Goal: Transaction & Acquisition: Subscribe to service/newsletter

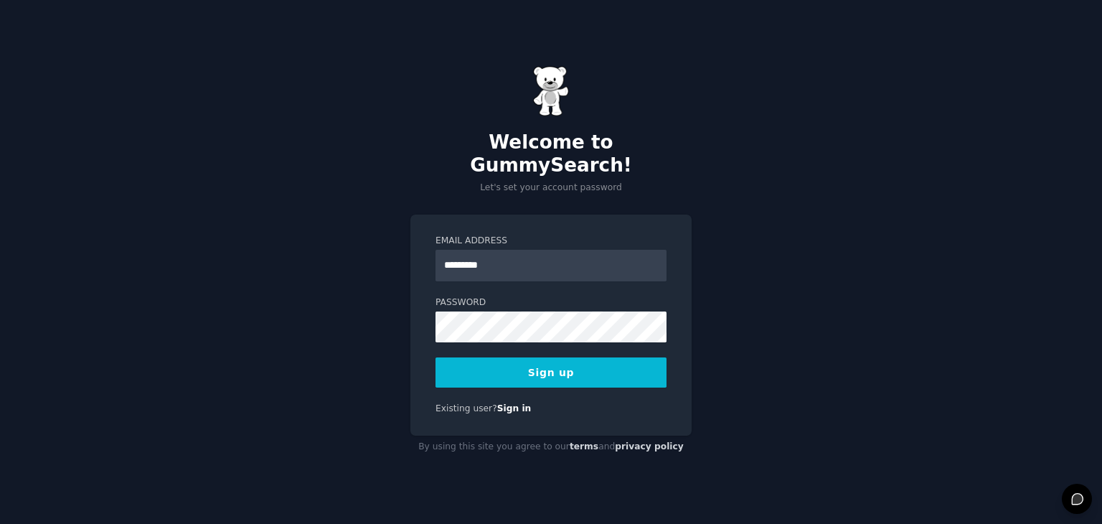
type input "**********"
click at [474, 343] on form "**********" at bounding box center [551, 312] width 231 height 154
click at [473, 357] on button "Sign up" at bounding box center [551, 372] width 231 height 30
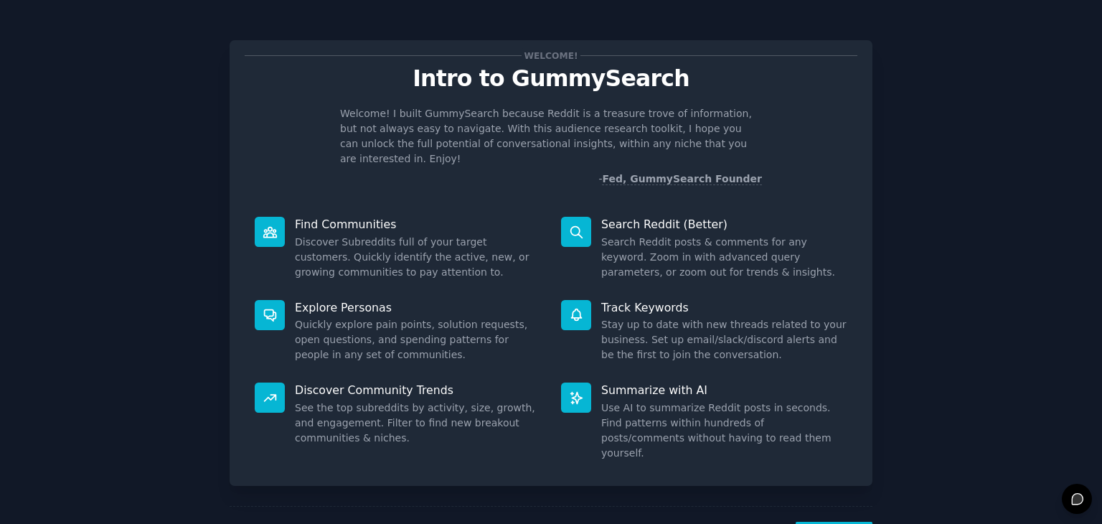
click at [945, 277] on div "Welcome! Intro to GummySearch Welcome! I built GummySearch because Reddit is a …" at bounding box center [551, 296] width 1062 height 552
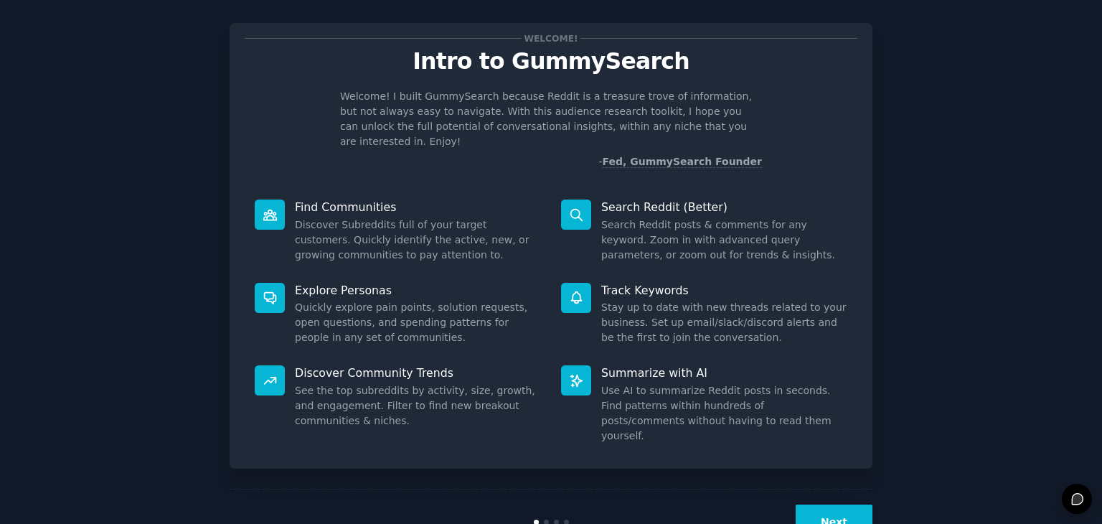
scroll to position [37, 0]
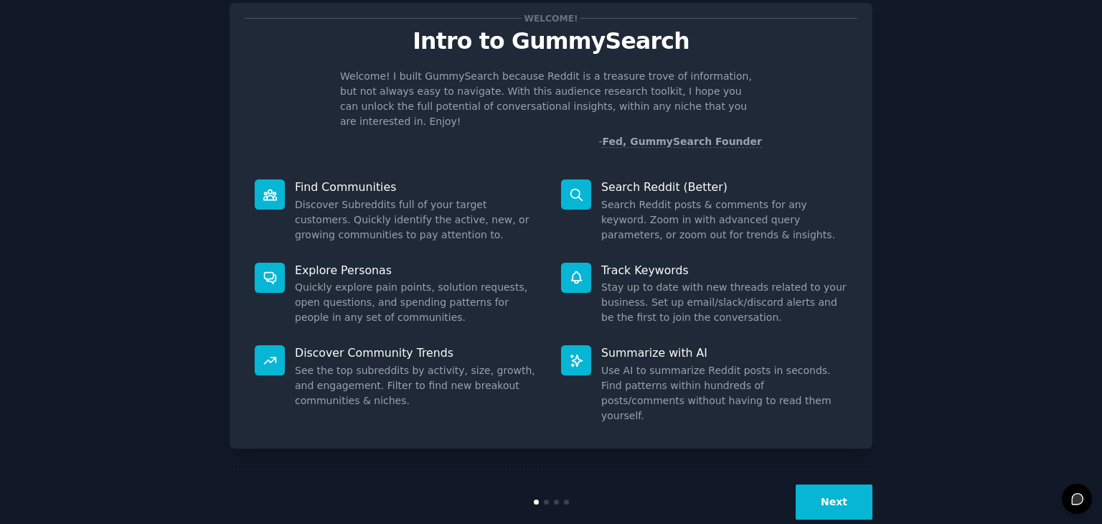
click at [822, 484] on button "Next" at bounding box center [834, 501] width 77 height 35
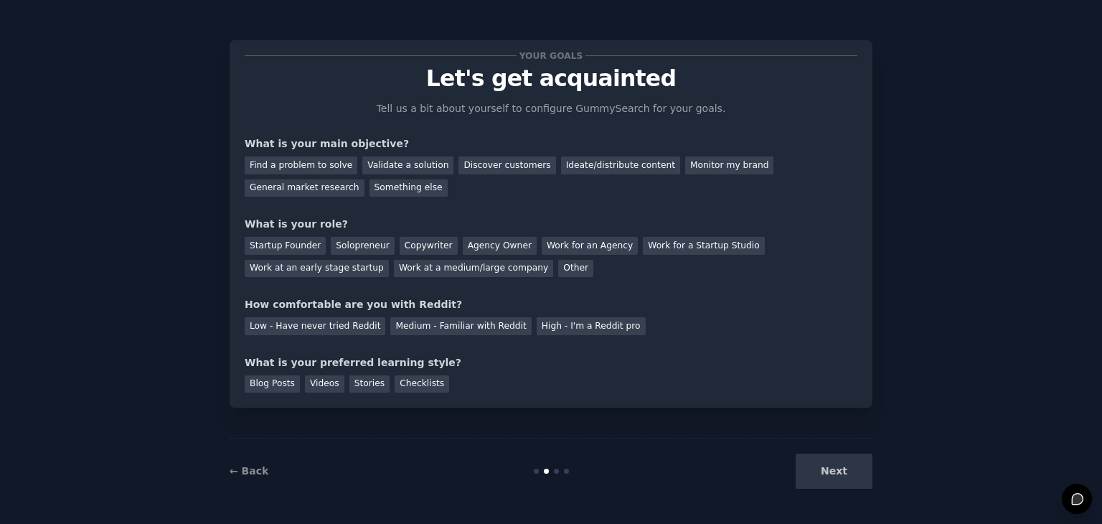
click at [850, 477] on div "Next" at bounding box center [765, 470] width 215 height 35
click at [834, 463] on div "Next" at bounding box center [765, 470] width 215 height 35
click at [310, 165] on div "Find a problem to solve" at bounding box center [301, 165] width 113 height 18
click at [389, 166] on div "Validate a solution" at bounding box center [407, 165] width 91 height 18
click at [339, 161] on div "Find a problem to solve" at bounding box center [301, 165] width 113 height 18
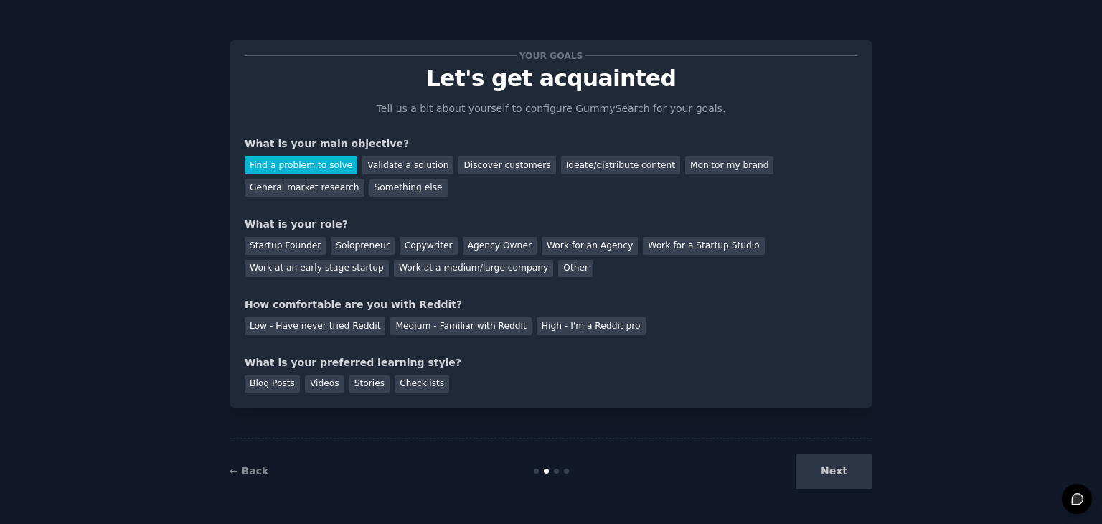
click at [834, 474] on div "Next" at bounding box center [765, 470] width 215 height 35
click at [844, 471] on div "Next" at bounding box center [765, 470] width 215 height 35
click at [827, 460] on div "Next" at bounding box center [765, 470] width 215 height 35
click at [850, 464] on div "Next" at bounding box center [765, 470] width 215 height 35
click at [298, 247] on div "Startup Founder" at bounding box center [285, 246] width 81 height 18
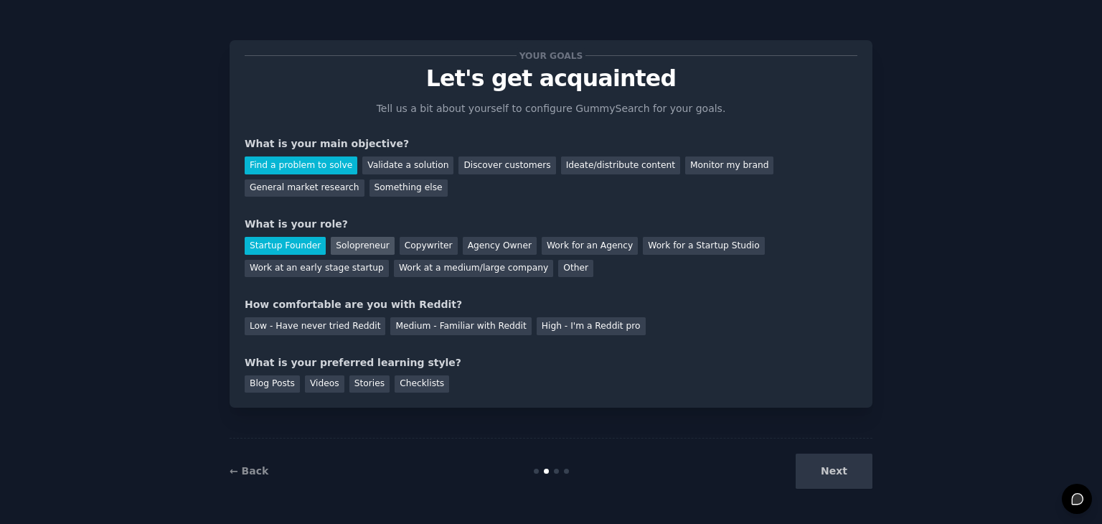
click at [376, 250] on div "Solopreneur" at bounding box center [362, 246] width 63 height 18
click at [338, 319] on div "Low - Have never tried Reddit" at bounding box center [315, 326] width 141 height 18
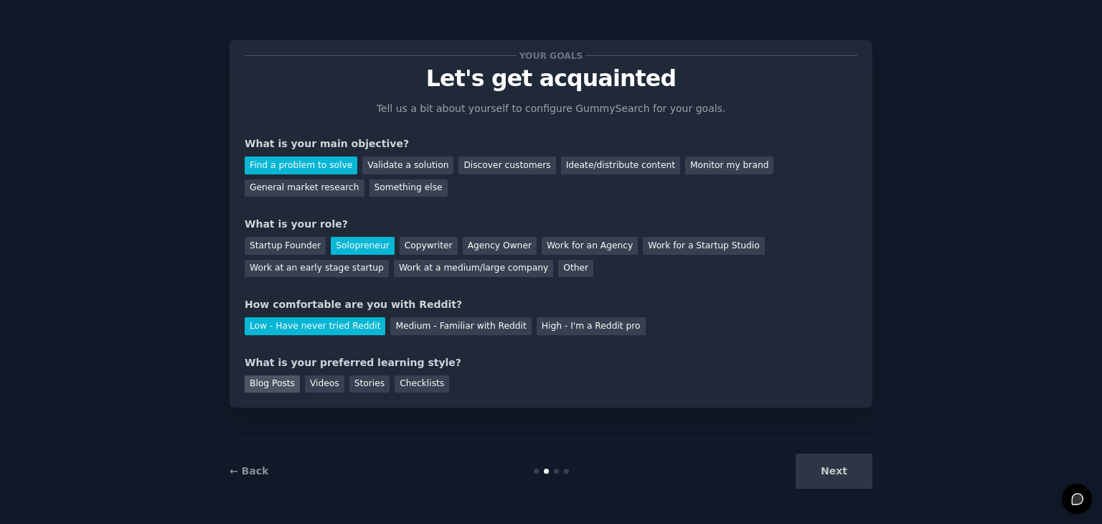
click at [267, 390] on div "Blog Posts" at bounding box center [272, 384] width 55 height 18
click at [326, 387] on div "Videos" at bounding box center [324, 384] width 39 height 18
click at [359, 385] on div "Stories" at bounding box center [369, 384] width 40 height 18
drag, startPoint x: 255, startPoint y: 380, endPoint x: 454, endPoint y: 405, distance: 201.0
click at [255, 380] on div "Blog Posts" at bounding box center [272, 384] width 55 height 18
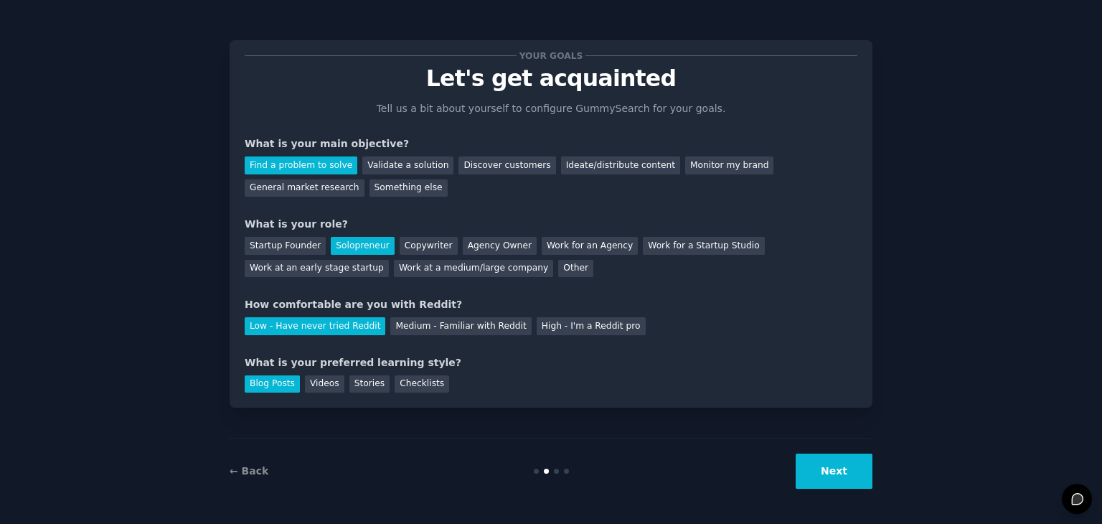
click at [875, 479] on div "Your goals Let's get acquainted Tell us a bit about yourself to configure Gummy…" at bounding box center [551, 262] width 1062 height 484
click at [855, 474] on button "Next" at bounding box center [834, 470] width 77 height 35
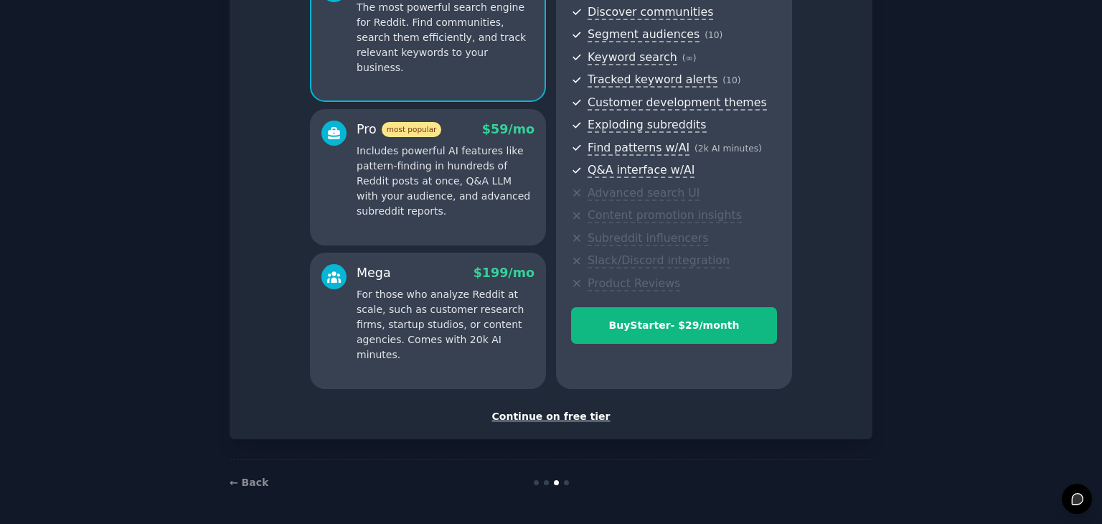
scroll to position [164, 0]
click at [563, 420] on div "Continue on free tier" at bounding box center [551, 415] width 613 height 15
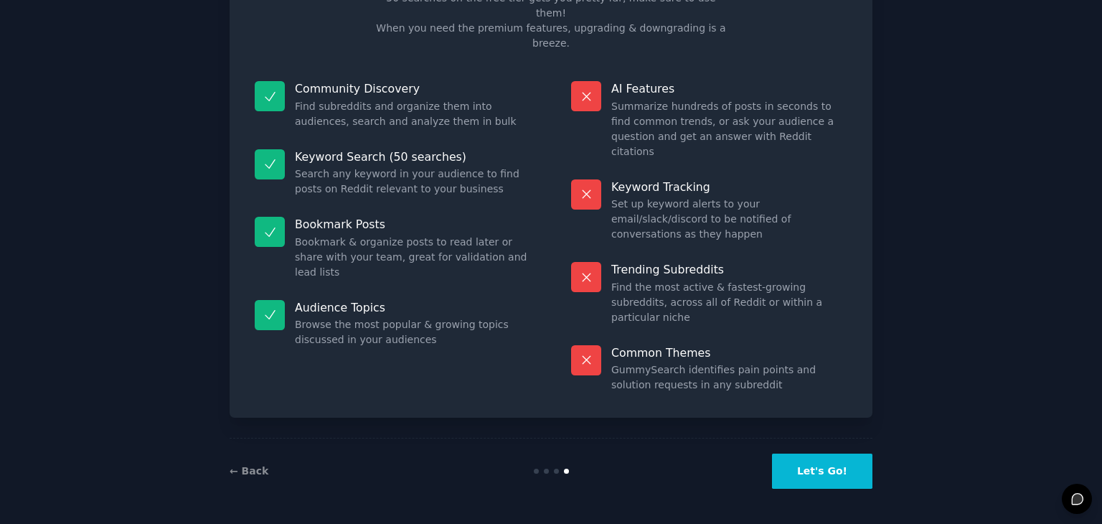
scroll to position [34, 0]
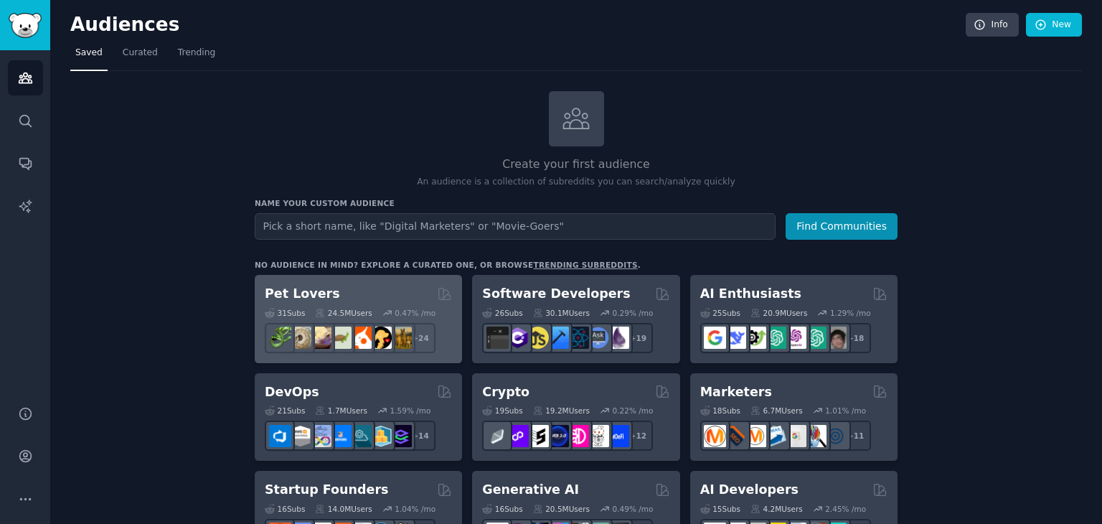
click at [379, 303] on div "31 Sub s 24.5M Users 0.47 % /mo r/DogBreeds101, r/Dogowners, r/DogTrainingTips,…" at bounding box center [358, 328] width 187 height 50
